Goal: Information Seeking & Learning: Check status

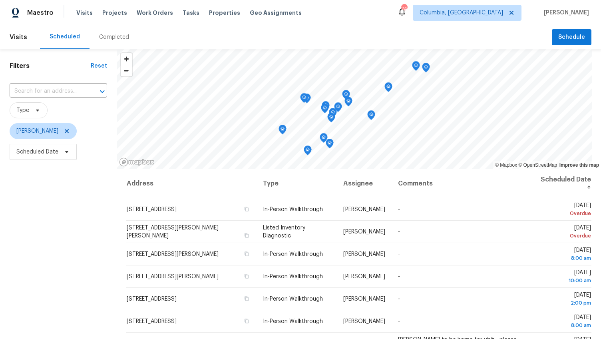
scroll to position [26, 0]
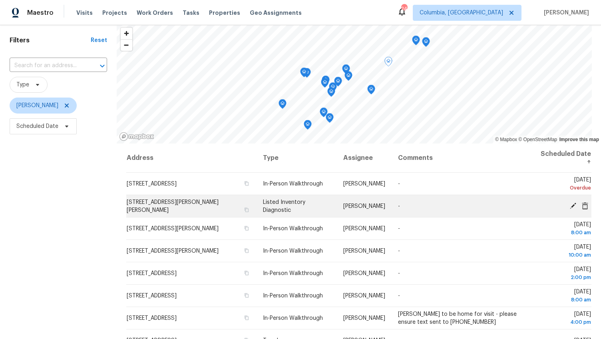
click at [181, 204] on span "[STREET_ADDRESS][PERSON_NAME][PERSON_NAME]" at bounding box center [173, 206] width 92 height 14
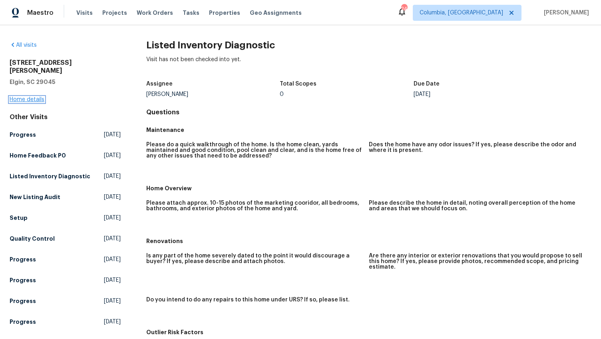
click at [36, 97] on link "Home details" at bounding box center [27, 100] width 35 height 6
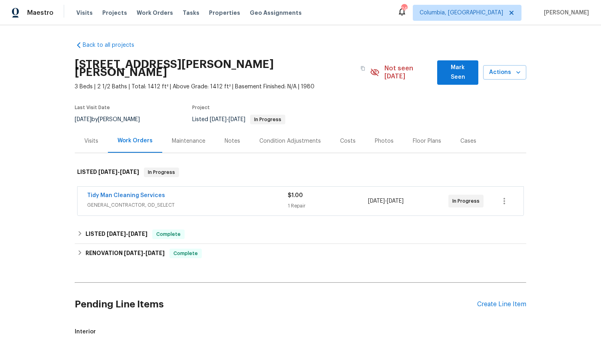
click at [87, 137] on div "Visits" at bounding box center [91, 141] width 14 height 8
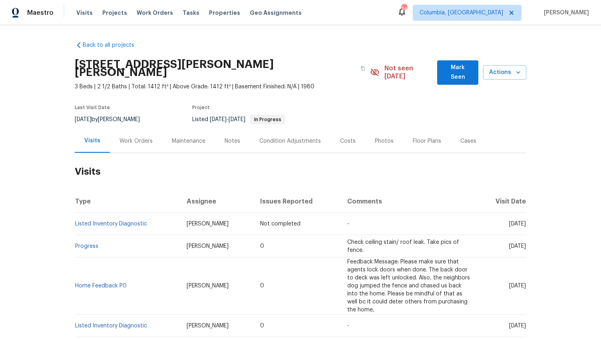
click at [129, 137] on div "Work Orders" at bounding box center [136, 141] width 33 height 8
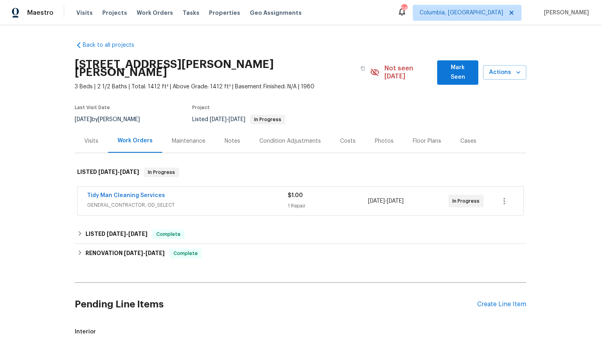
click at [217, 191] on div "Tidy Man Cleaning Services" at bounding box center [187, 196] width 201 height 10
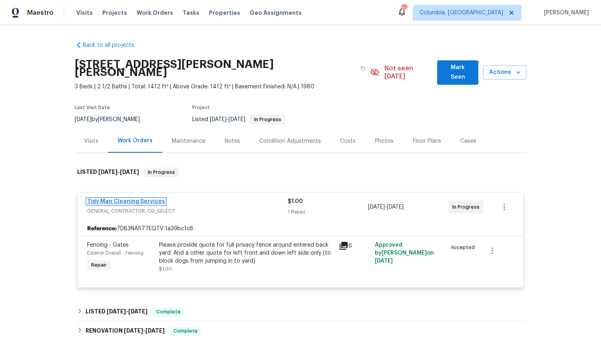
click at [147, 199] on link "Tidy Man Cleaning Services" at bounding box center [126, 202] width 78 height 6
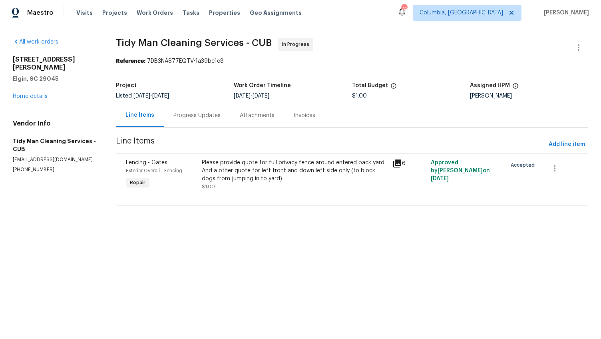
click at [188, 118] on div "Progress Updates" at bounding box center [196, 116] width 47 height 8
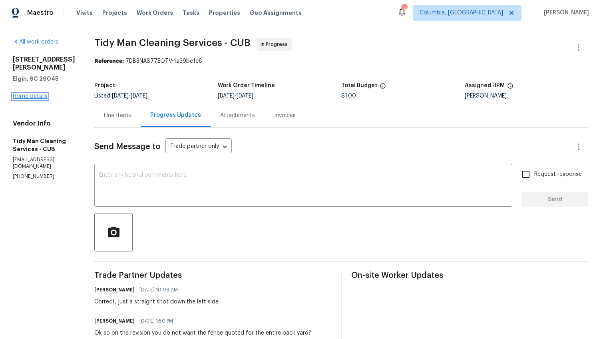
click at [39, 94] on link "Home details" at bounding box center [30, 97] width 35 height 6
